Goal: Task Accomplishment & Management: Complete application form

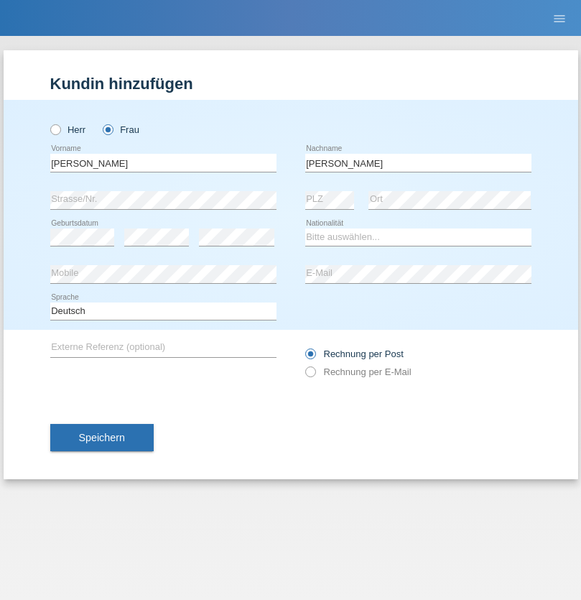
type input "[PERSON_NAME]"
select select "CH"
select select "en"
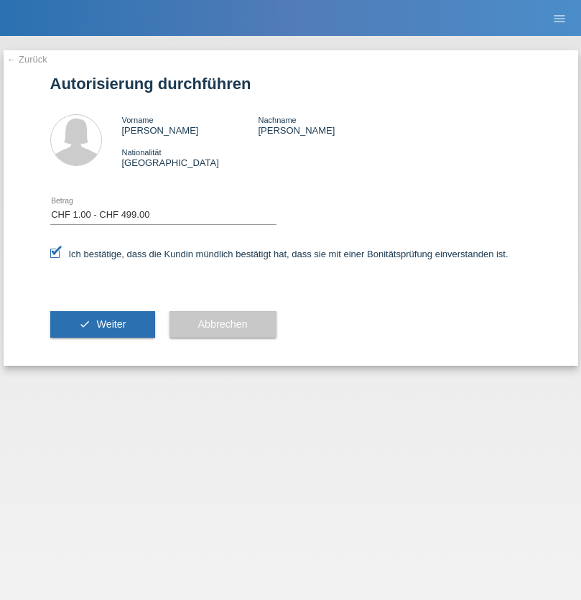
select select "1"
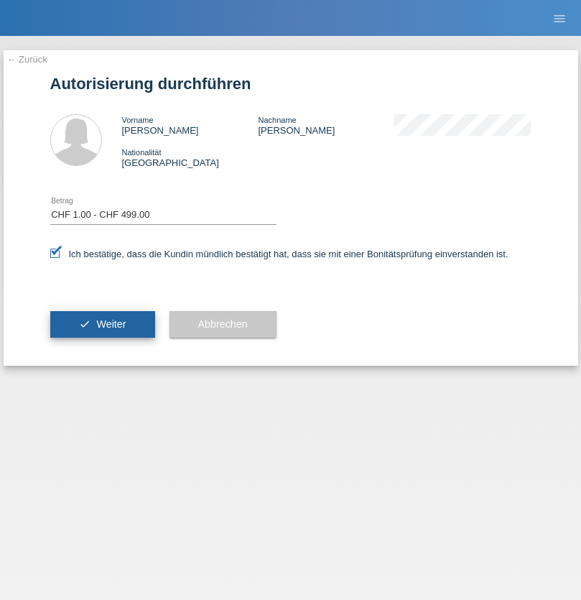
click at [102, 324] on span "Weiter" at bounding box center [110, 323] width 29 height 11
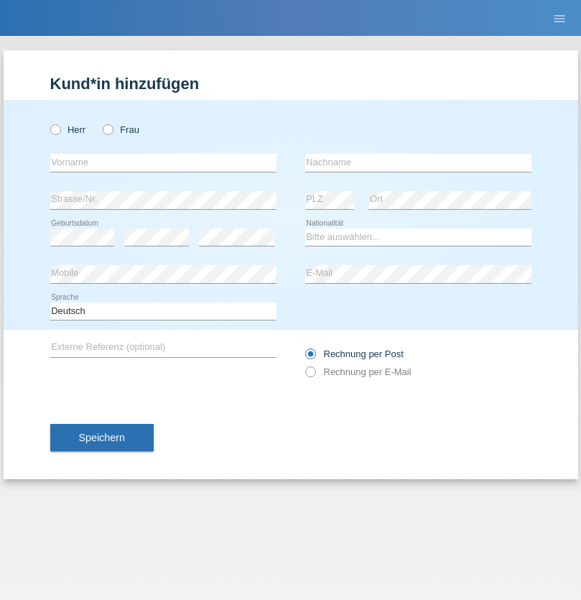
radio input "true"
click at [163, 162] on input "text" at bounding box center [163, 163] width 226 height 18
type input "firat"
click at [418, 162] on input "text" at bounding box center [418, 163] width 226 height 18
type input "kara"
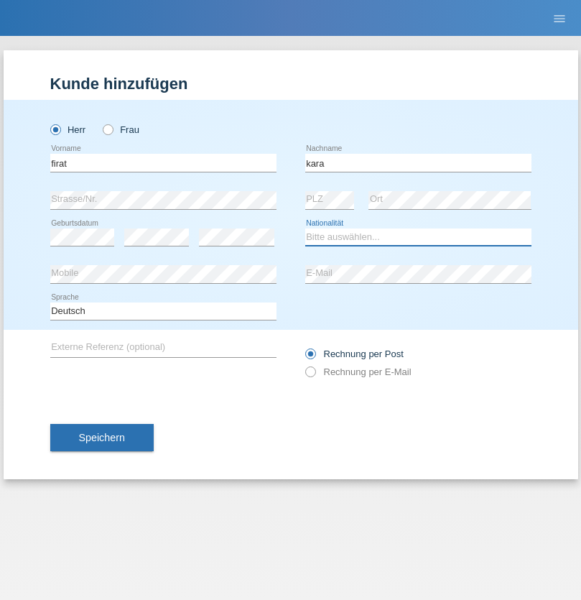
select select "CH"
radio input "true"
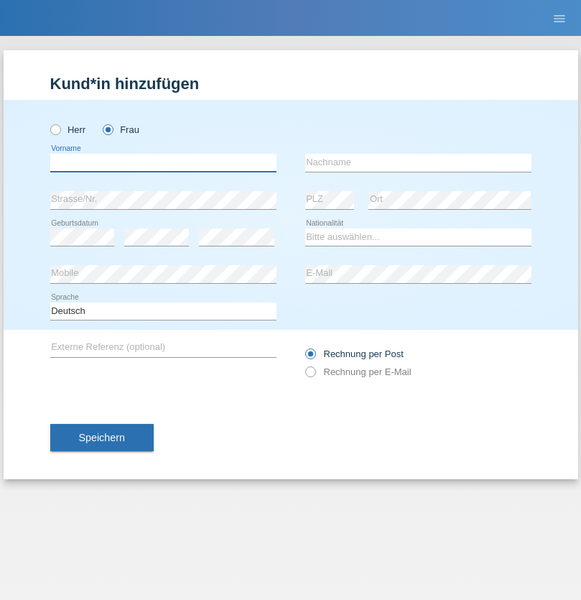
click at [163, 162] on input "text" at bounding box center [163, 163] width 226 height 18
type input "Sabrina"
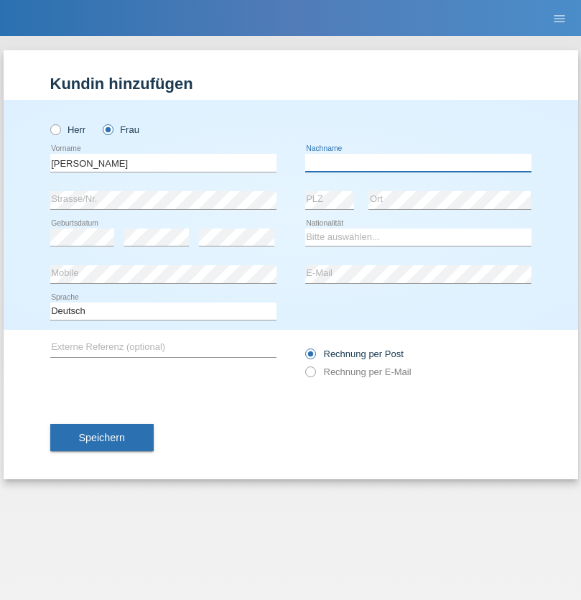
click at [418, 162] on input "text" at bounding box center [418, 163] width 226 height 18
type input "Santos"
select select "PT"
select select "C"
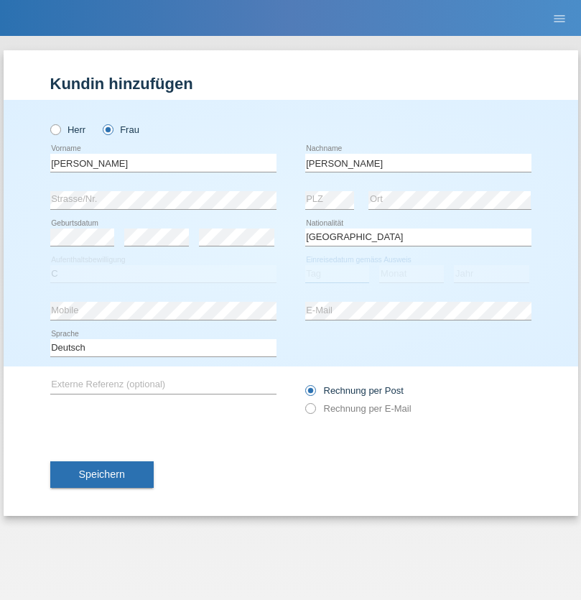
select select "05"
select select "12"
select select "2000"
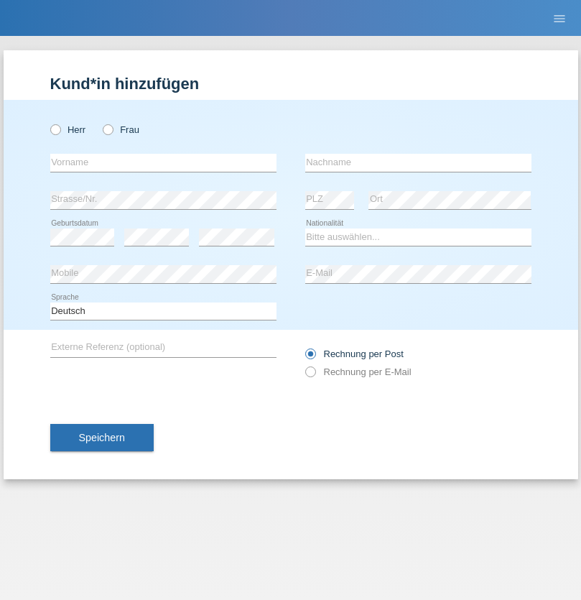
radio input "true"
click at [163, 162] on input "text" at bounding box center [163, 163] width 226 height 18
type input "Anett"
click at [418, 162] on input "text" at bounding box center [418, 163] width 226 height 18
type input "Tanner"
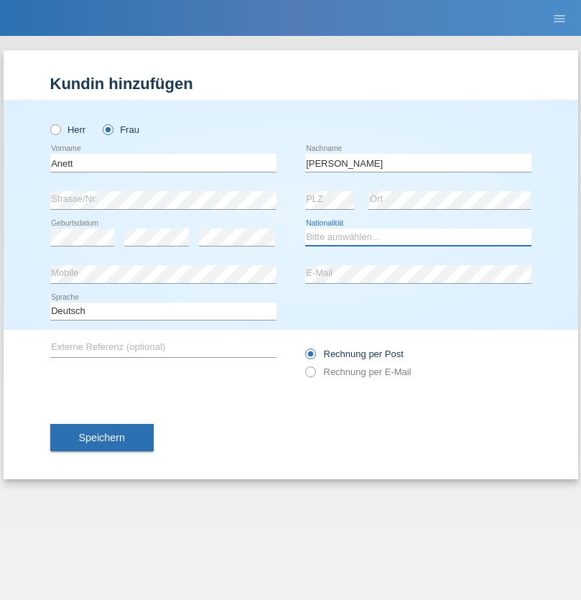
select select "HU"
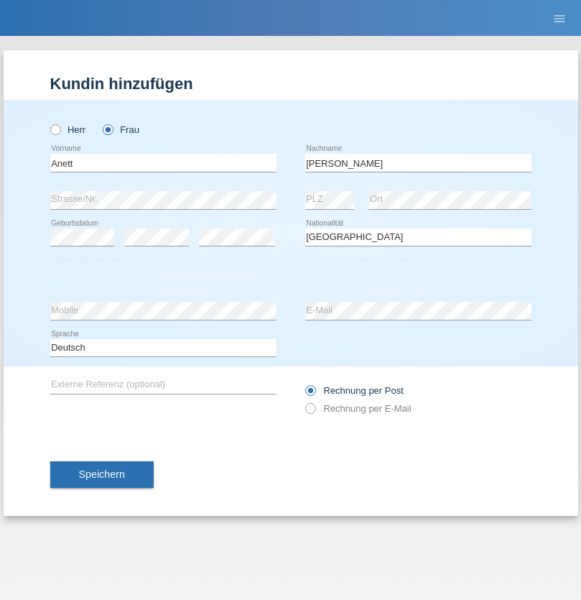
select select "C"
select select "04"
select select "09"
select select "2021"
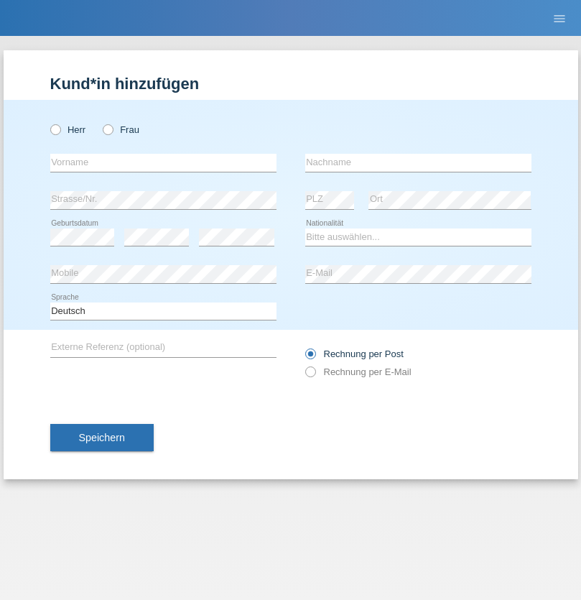
radio input "true"
click at [163, 162] on input "text" at bounding box center [163, 163] width 226 height 18
type input "Tanja"
click at [418, 162] on input "text" at bounding box center [418, 163] width 226 height 18
type input "Hirsiger"
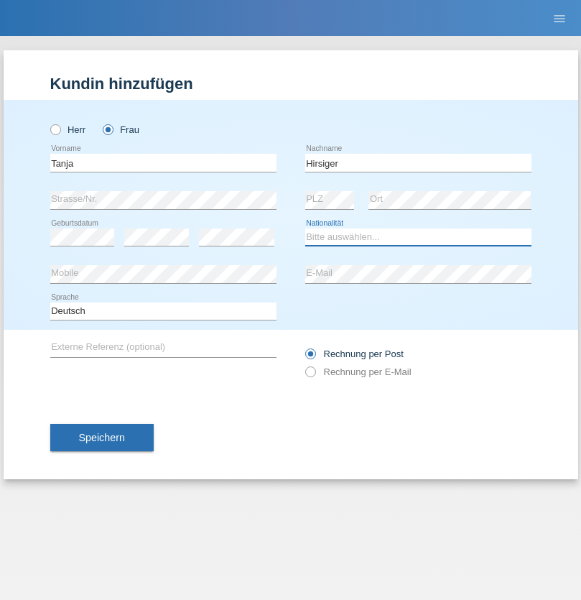
select select "CH"
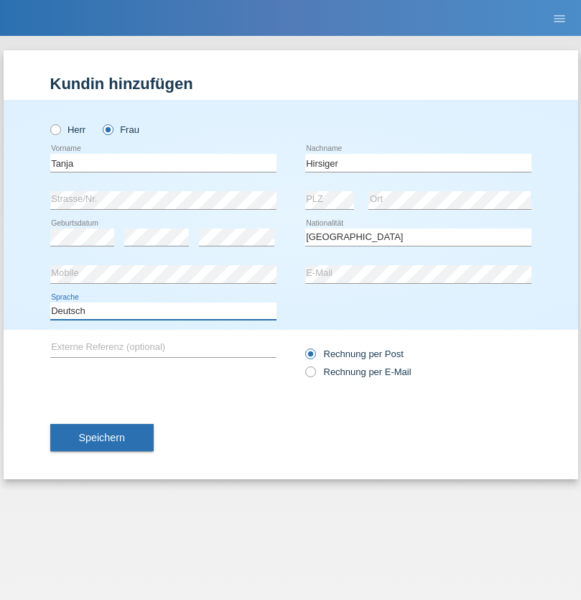
select select "en"
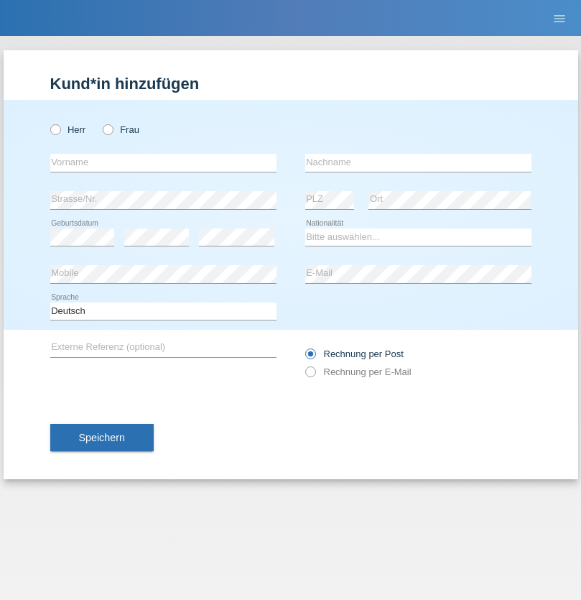
radio input "true"
click at [163, 162] on input "text" at bounding box center [163, 163] width 226 height 18
type input "Ketty"
click at [418, 162] on input "text" at bounding box center [418, 163] width 226 height 18
type input "Kalupnath"
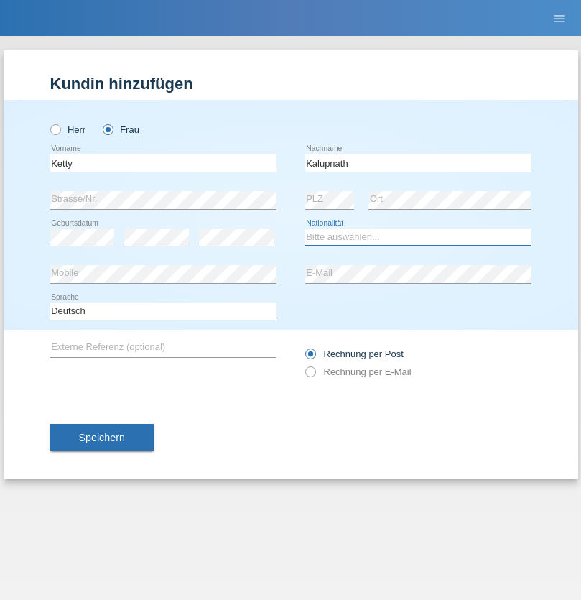
select select "CH"
